Goal: Task Accomplishment & Management: Manage account settings

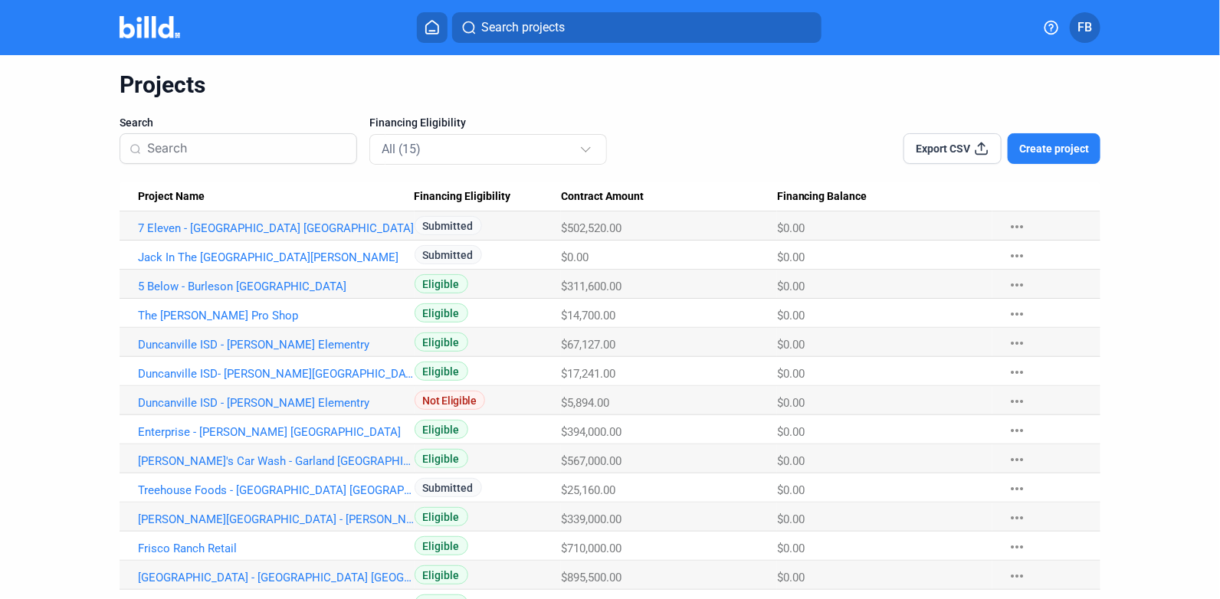
scroll to position [131, 0]
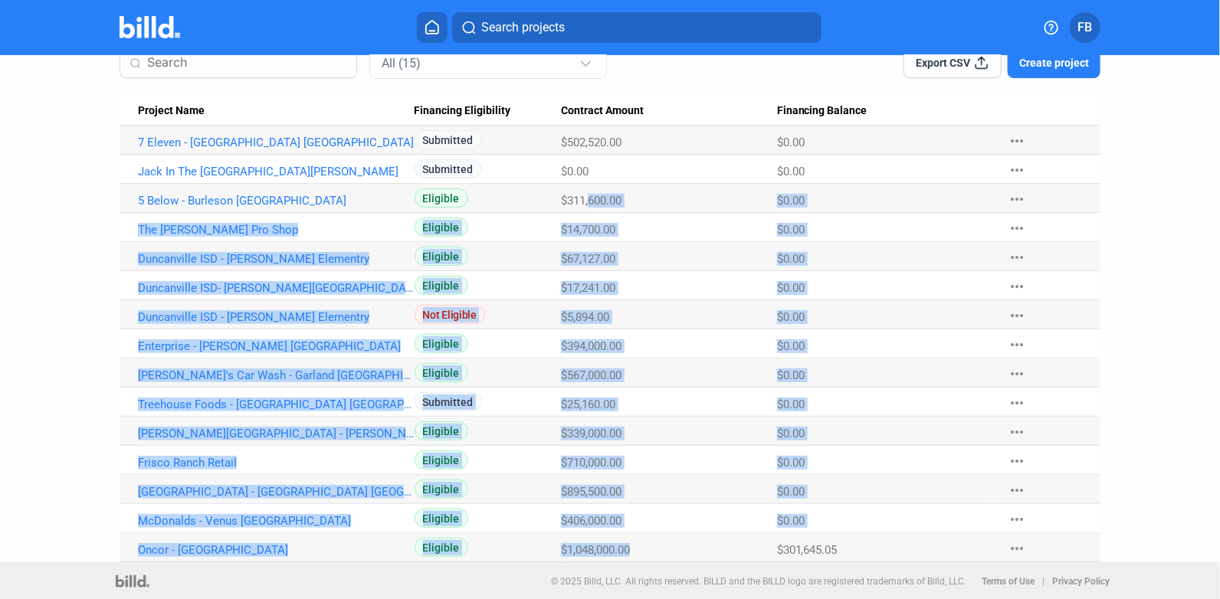
drag, startPoint x: 635, startPoint y: 549, endPoint x: 586, endPoint y: 205, distance: 346.8
click at [586, 205] on tbody "7 Eleven - Gainesville TX Submitted $502,520.00 $0.00 more_horiz Jack In The Bo…" at bounding box center [610, 344] width 981 height 437
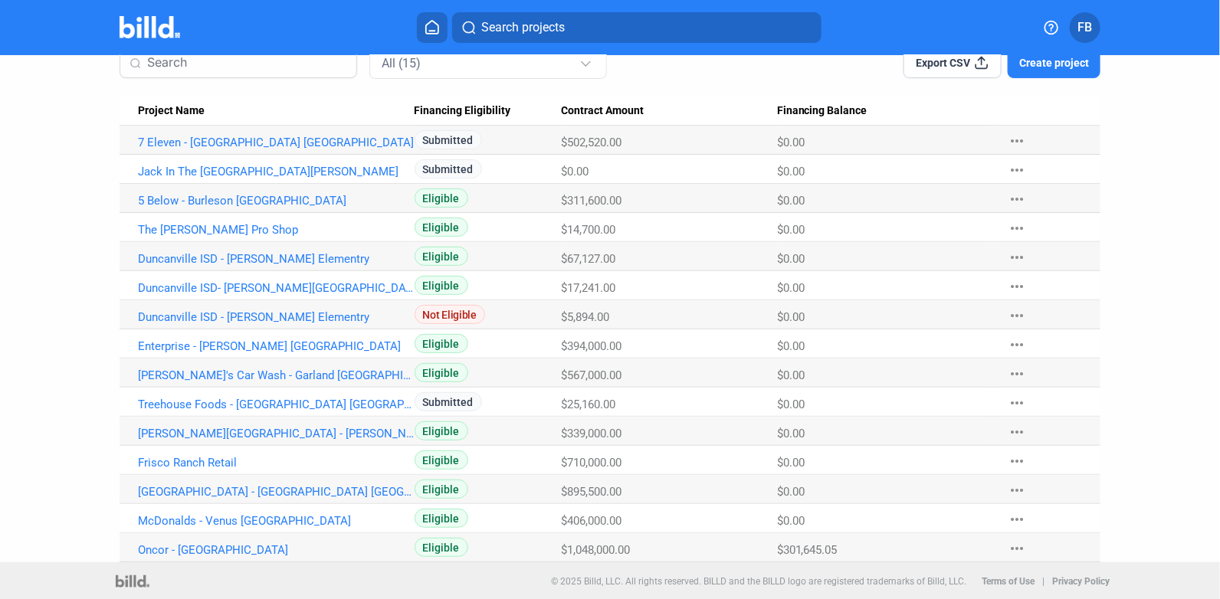
drag, startPoint x: 586, startPoint y: 205, endPoint x: 567, endPoint y: 132, distance: 76.2
click at [567, 132] on Amount "$502,520.00" at bounding box center [668, 140] width 215 height 29
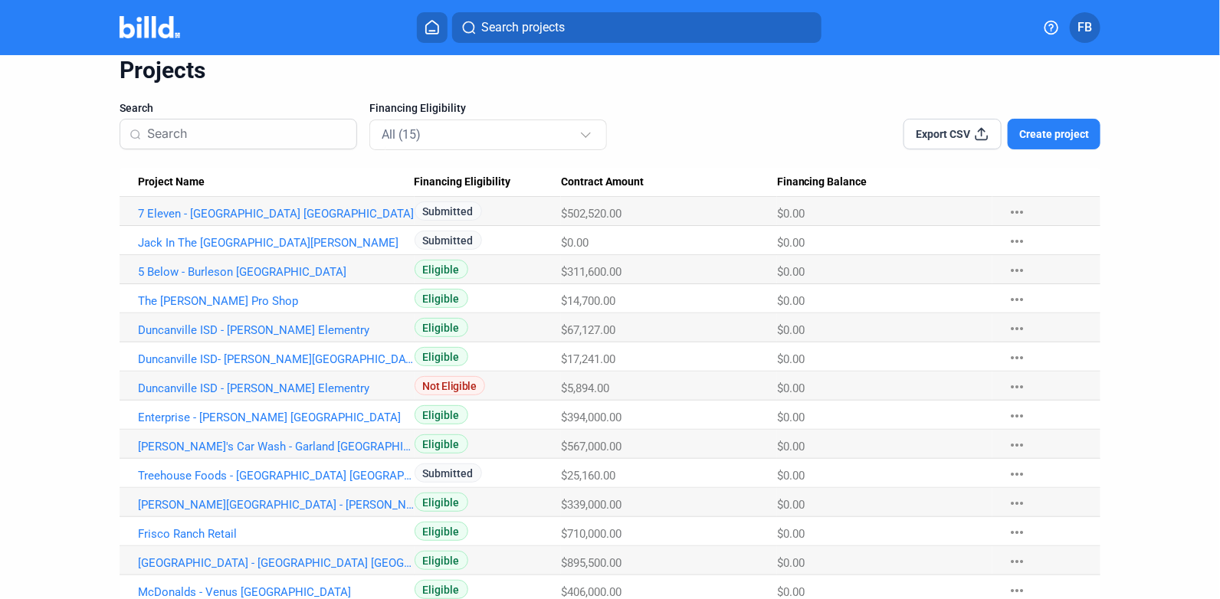
scroll to position [0, 0]
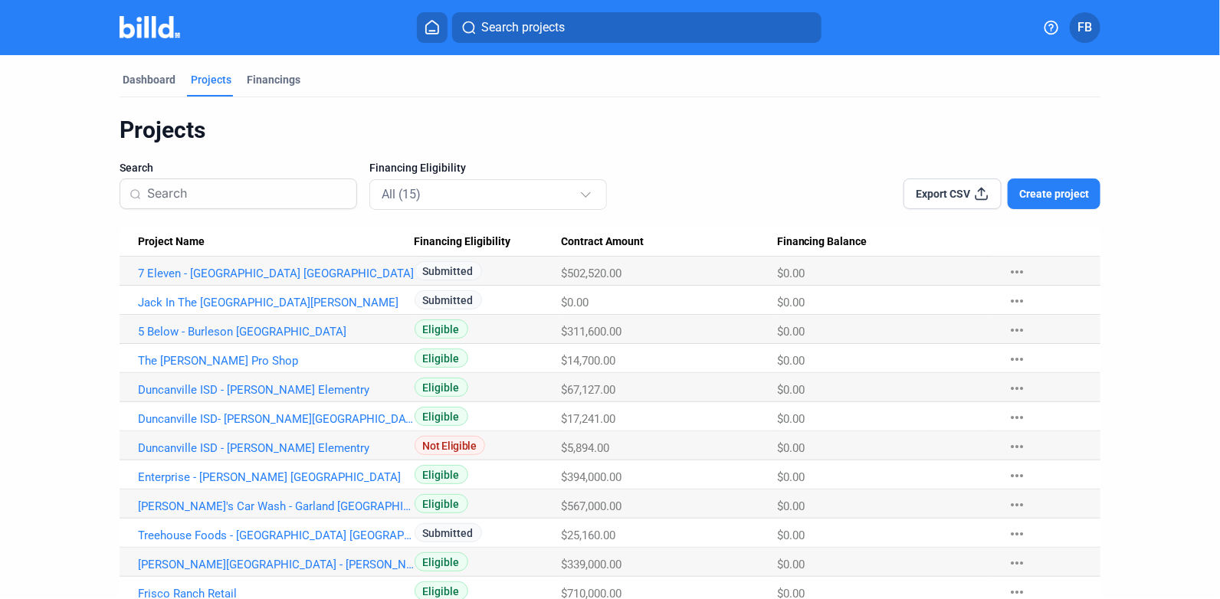
click at [957, 201] on span "Export CSV" at bounding box center [944, 193] width 54 height 15
click at [271, 74] on div "Financings" at bounding box center [274, 79] width 54 height 15
click at [115, 76] on div "Dashboard Projects Financings Projects Search Financing Eligibility All (15) Ex…" at bounding box center [610, 374] width 1043 height 639
click at [123, 77] on div "Dashboard" at bounding box center [149, 79] width 53 height 15
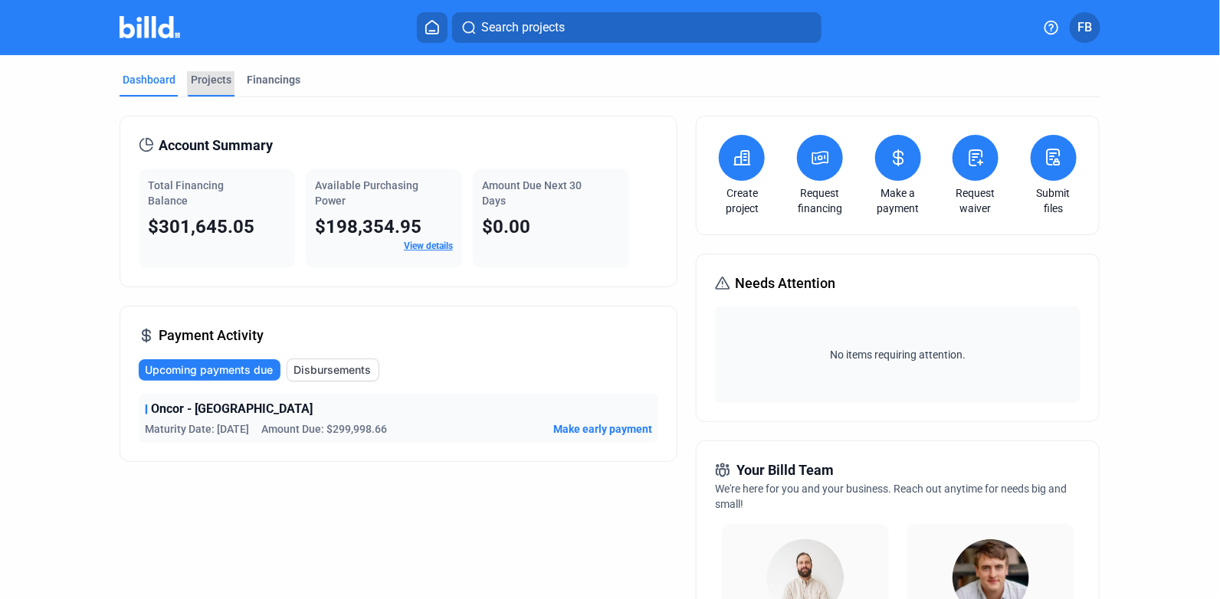
click at [210, 77] on div "Projects" at bounding box center [211, 79] width 41 height 15
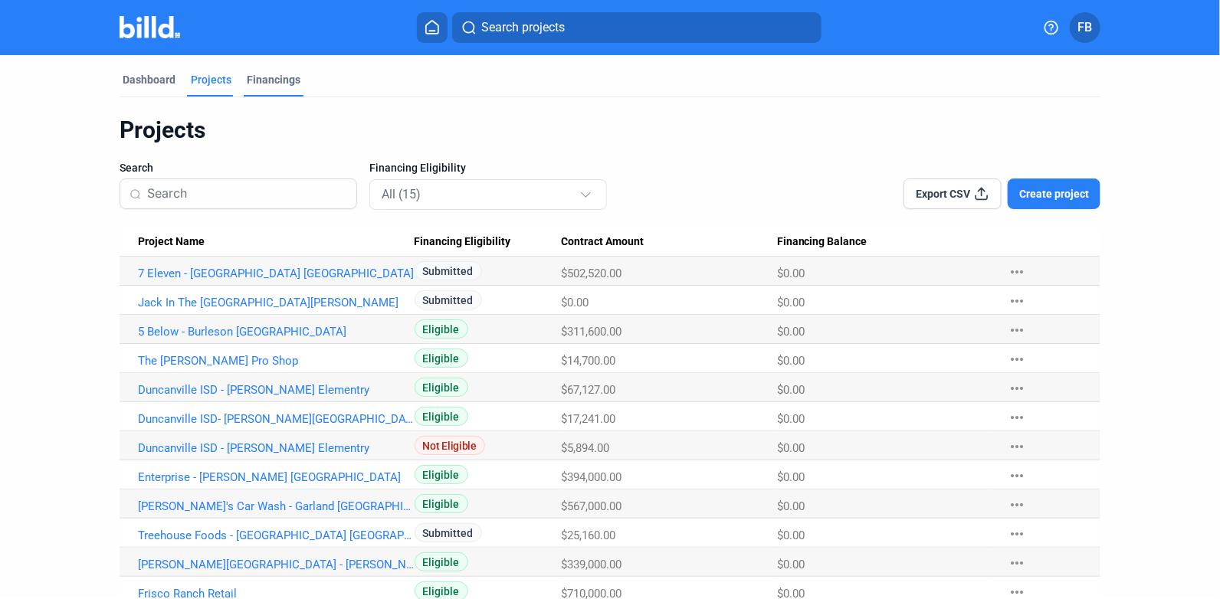
click at [282, 80] on div "Financings" at bounding box center [274, 79] width 54 height 15
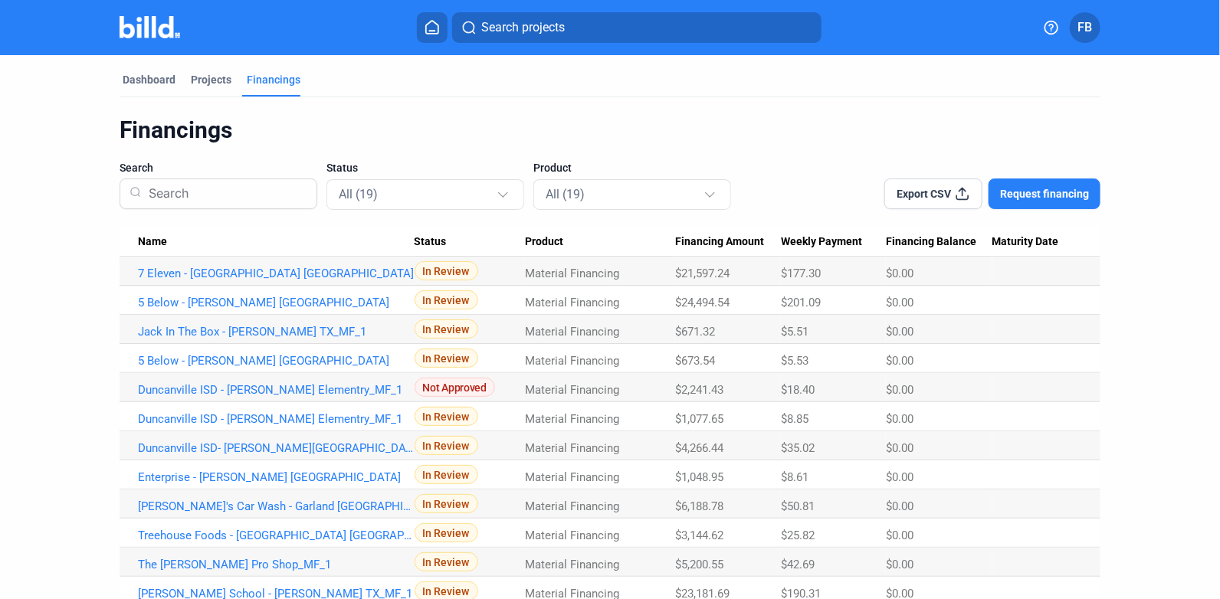
click at [200, 68] on mat-tab-group "Dashboard Projects Financings Financings Search Status All (19) Product All (19…" at bounding box center [610, 432] width 981 height 755
click at [206, 77] on div "Projects" at bounding box center [211, 79] width 41 height 15
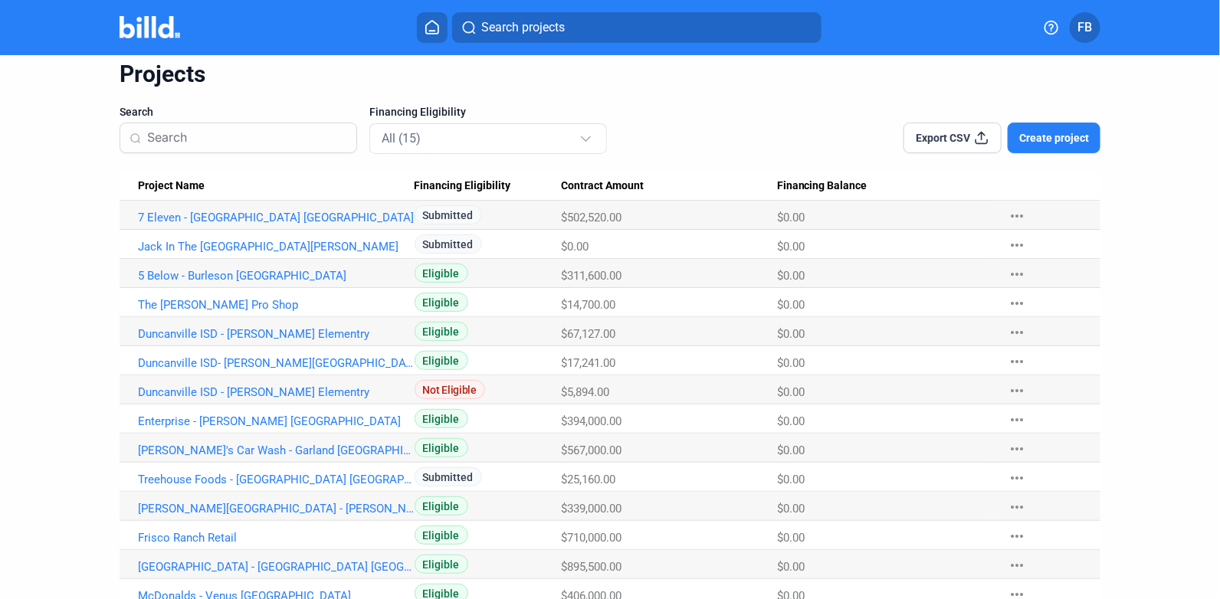
scroll to position [55, 0]
